Goal: Task Accomplishment & Management: Manage account settings

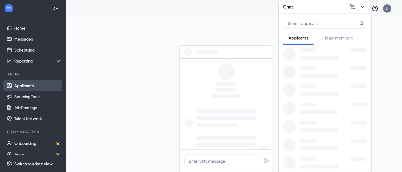
click at [31, 87] on link "Applicants" at bounding box center [37, 85] width 47 height 11
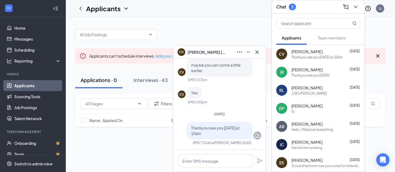
click at [308, 89] on span "[PERSON_NAME]" at bounding box center [307, 87] width 31 height 5
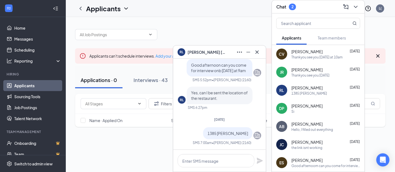
click at [217, 35] on div at bounding box center [230, 32] width 311 height 16
click at [256, 53] on icon "Cross" at bounding box center [257, 51] width 3 height 3
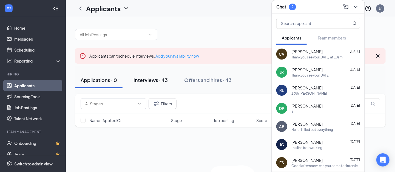
click at [154, 80] on div "Interviews · 43" at bounding box center [151, 80] width 34 height 7
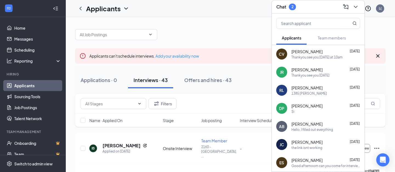
click at [264, 16] on div "Applicants L(" at bounding box center [231, 8] width 330 height 17
click at [369, 26] on div at bounding box center [230, 32] width 311 height 16
click at [356, 7] on icon "ChevronDown" at bounding box center [356, 7] width 4 height 2
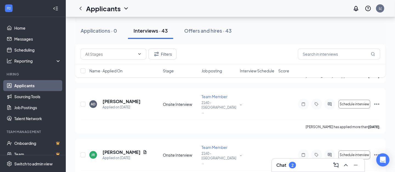
scroll to position [288, 0]
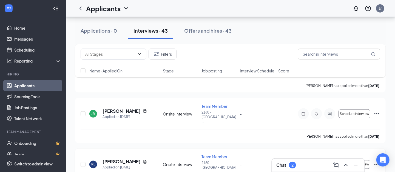
click at [379, 161] on icon "Ellipses" at bounding box center [377, 164] width 7 height 7
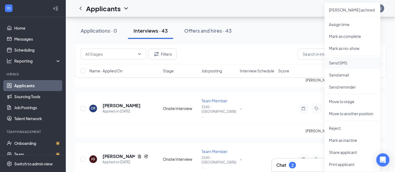
scroll to position [412, 0]
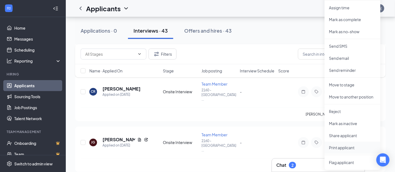
click at [344, 150] on p "Print applicant" at bounding box center [352, 147] width 47 height 5
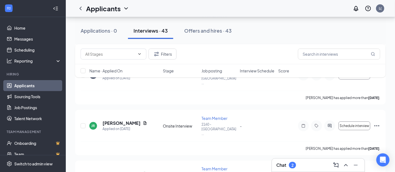
scroll to position [288, 0]
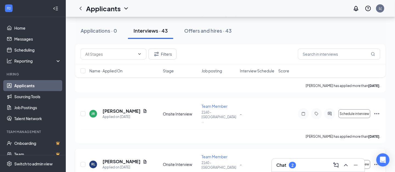
click at [375, 161] on icon "Ellipses" at bounding box center [377, 164] width 7 height 7
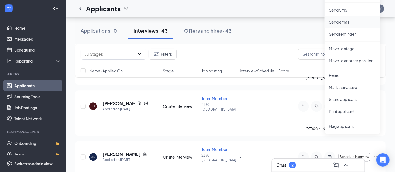
scroll to position [453, 0]
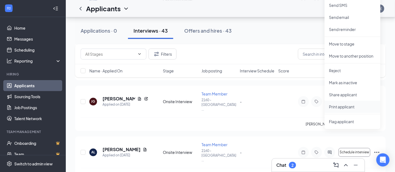
click at [339, 107] on p "Print applicant" at bounding box center [352, 106] width 47 height 5
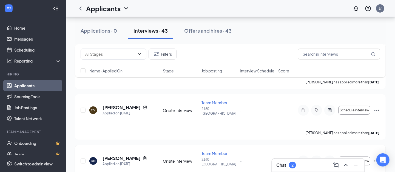
scroll to position [123, 0]
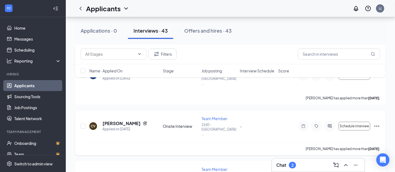
click at [376, 123] on icon "Ellipses" at bounding box center [377, 126] width 7 height 7
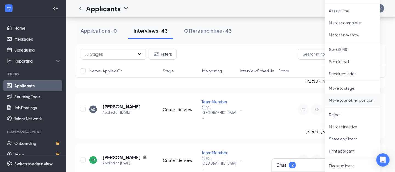
scroll to position [288, 0]
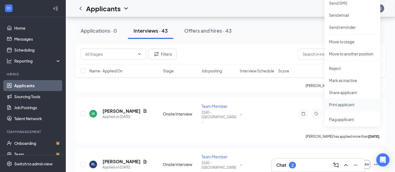
click at [342, 106] on p "Print applicant" at bounding box center [352, 104] width 47 height 5
